Goal: Task Accomplishment & Management: Complete application form

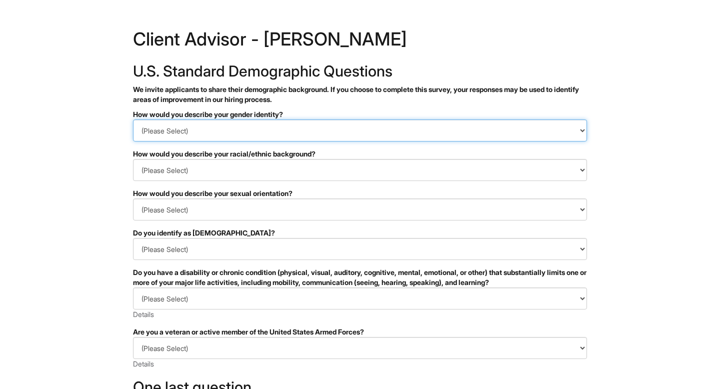
click at [311, 131] on select "(Please Select) Man Woman Non-binary I prefer to self-describe I don't wish to …" at bounding box center [360, 131] width 454 height 22
select select "Woman"
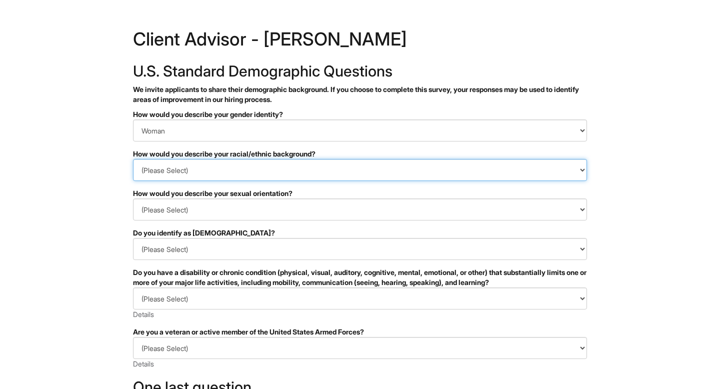
click at [236, 175] on select "(Please Select) Black or of African descent East Asian Hispanic, Latinx or of S…" at bounding box center [360, 170] width 454 height 22
select select "White or European"
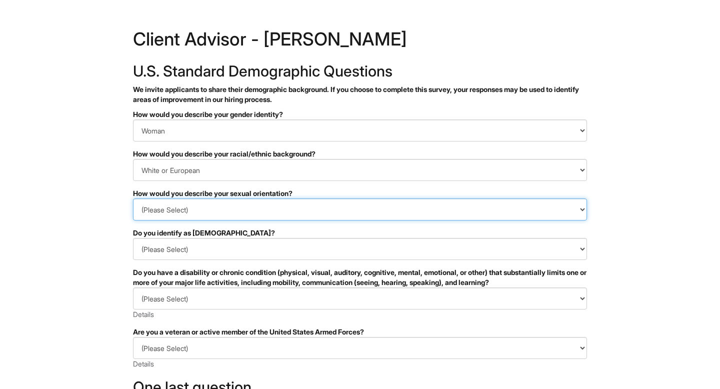
click at [218, 204] on select "(Please Select) Asexual Bisexual and/or pansexual Gay Heterosexual Lesbian Quee…" at bounding box center [360, 210] width 454 height 22
select select "Heterosexual"
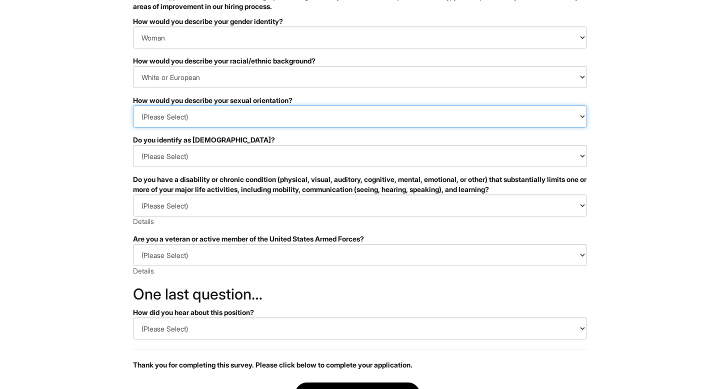
scroll to position [105, 0]
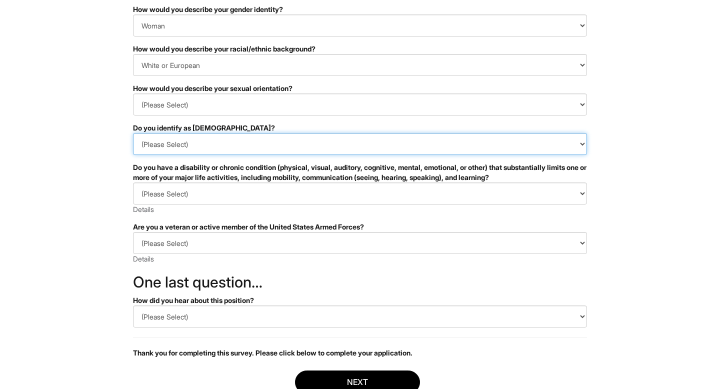
click at [231, 149] on select "(Please Select) Yes No I prefer to self-describe I don't wish to answer" at bounding box center [360, 144] width 454 height 22
select select "No"
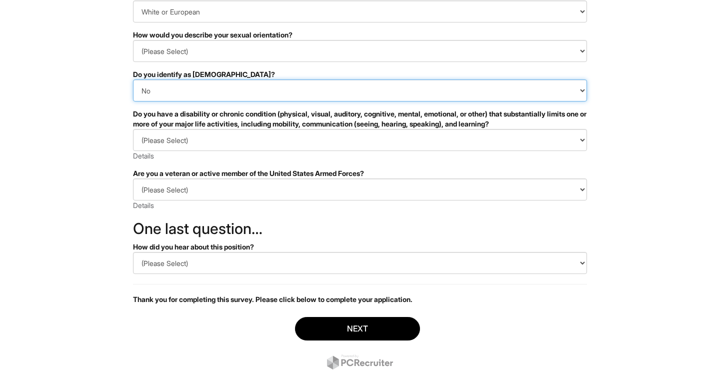
scroll to position [162, 0]
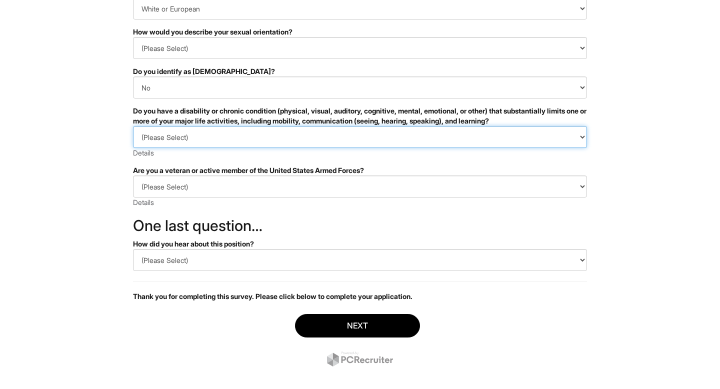
click at [237, 140] on select "(Please Select) YES, I HAVE A DISABILITY (or previously had a disability) NO, I…" at bounding box center [360, 137] width 454 height 22
click at [225, 145] on select "(Please Select) YES, I HAVE A DISABILITY (or previously had a disability) NO, I…" at bounding box center [360, 137] width 454 height 22
select select "NO, I DON'T HAVE A DISABILITY"
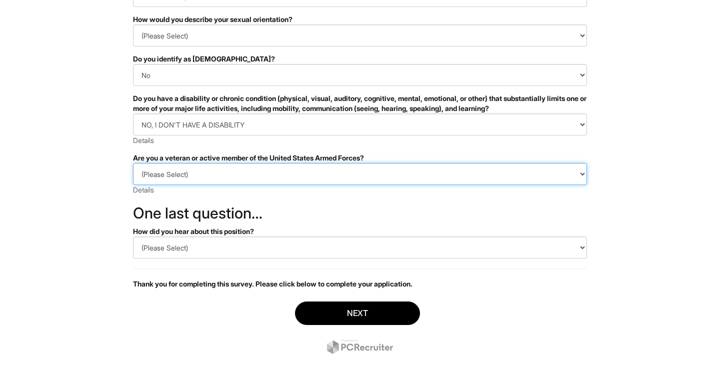
click at [196, 163] on select "(Please Select) I IDENTIFY AS ONE OR MORE OF THE CLASSIFICATIONS OF PROTECTED V…" at bounding box center [360, 174] width 454 height 22
select select "I AM NOT A PROTECTED VETERAN"
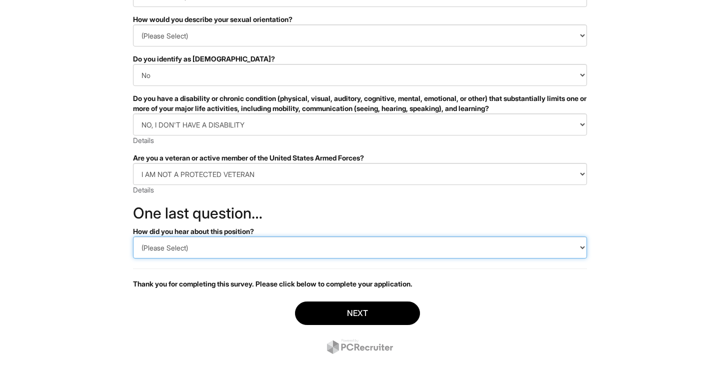
click at [198, 247] on select "(Please Select) CareerBuilder Indeed LinkedIn Monster Referral Other" at bounding box center [360, 248] width 454 height 22
select select "Referral"
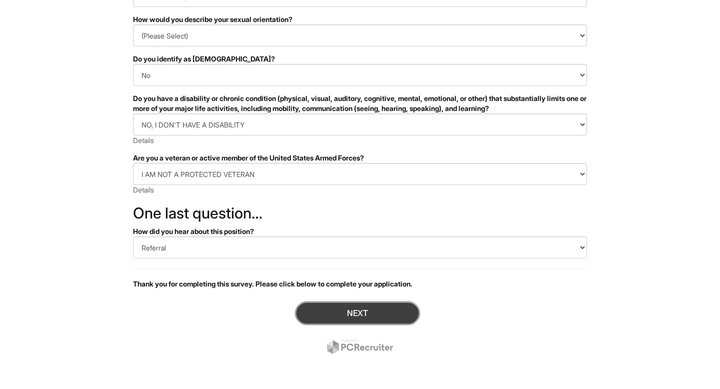
click at [335, 316] on button "Next" at bounding box center [357, 314] width 125 height 24
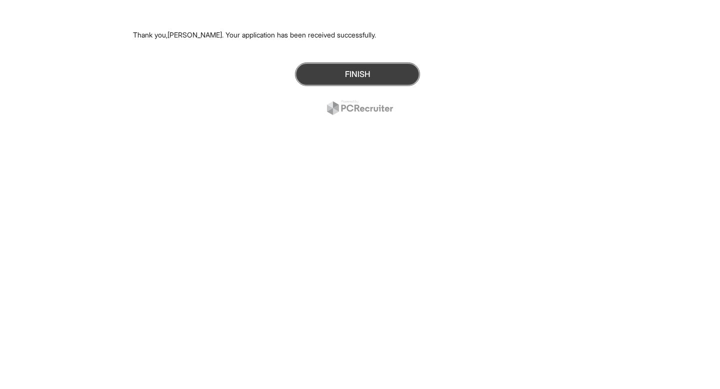
click at [364, 79] on button "Finish" at bounding box center [357, 75] width 125 height 24
